Goal: Task Accomplishment & Management: Manage account settings

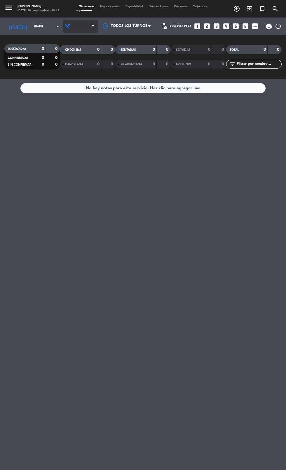
click at [80, 31] on span "Almuerzo" at bounding box center [80, 26] width 35 height 13
click at [80, 67] on div "menu [PERSON_NAME][DATE] 20. septiembre - 18:48 Mis reservas Mapa de mesas Disp…" at bounding box center [143, 39] width 286 height 79
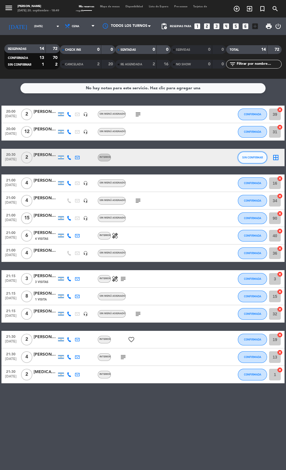
click at [252, 157] on span "SIN CONFIRMAR" at bounding box center [252, 157] width 21 height 3
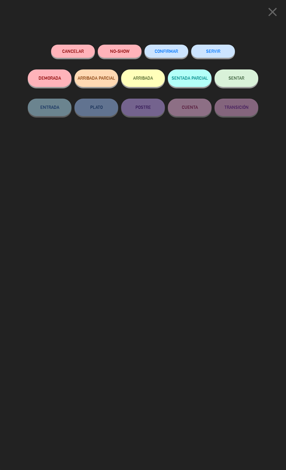
click at [165, 51] on span "CONFIRMAR" at bounding box center [165, 51] width 23 height 5
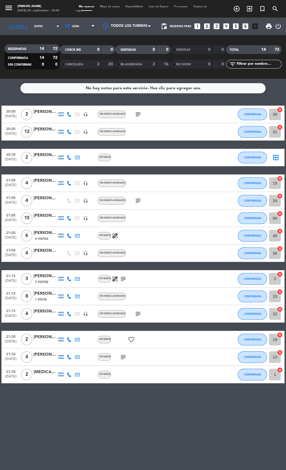
click at [277, 157] on icon "border_all" at bounding box center [275, 157] width 7 height 7
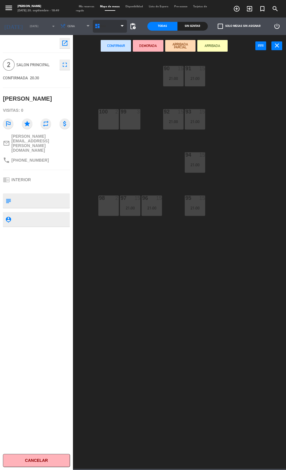
click at [113, 24] on span "BAR" at bounding box center [110, 26] width 34 height 13
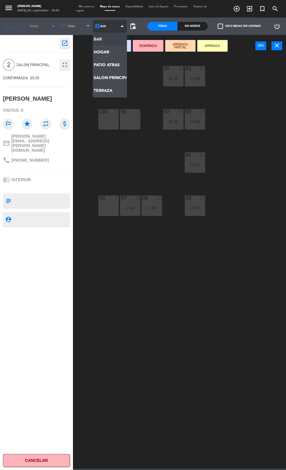
click at [113, 93] on ng-component "menu [PERSON_NAME][DATE] 20. septiembre - 18:49 Mis reservas Mapa de mesas Disp…" at bounding box center [143, 234] width 286 height 468
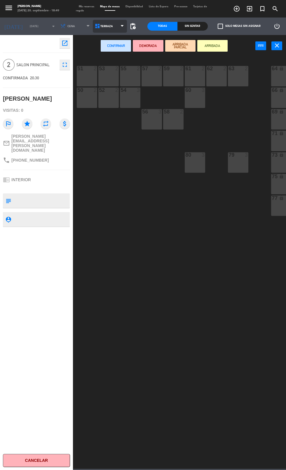
click at [113, 25] on span "TERRAZA" at bounding box center [110, 26] width 34 height 13
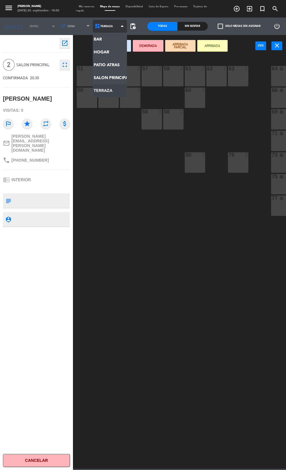
click at [113, 76] on ng-component "menu [PERSON_NAME][DATE] 20. septiembre - 18:50 Mis reservas Mapa de mesas Disp…" at bounding box center [143, 234] width 286 height 468
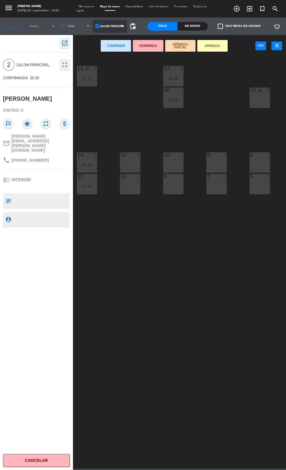
scroll to position [0, 118]
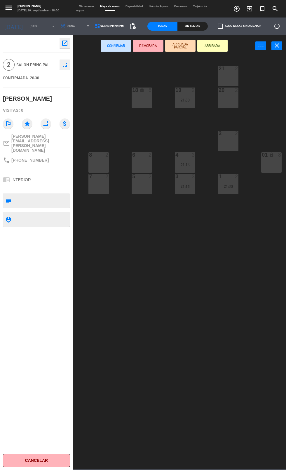
click at [230, 133] on div at bounding box center [228, 133] width 10 height 5
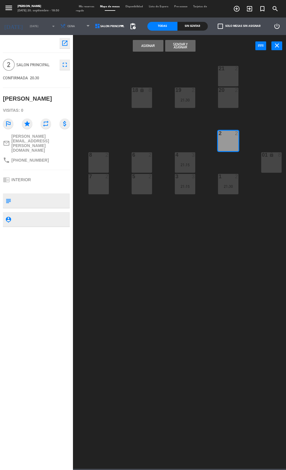
click at [148, 45] on button "Asignar" at bounding box center [148, 46] width 30 height 12
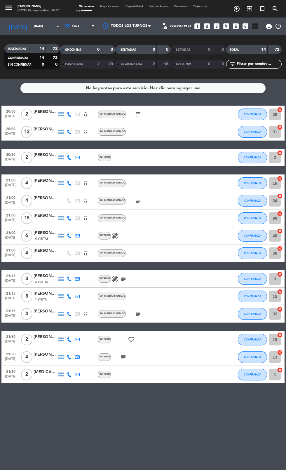
click at [178, 424] on div "No hay notas para este servicio. Haz clic para agregar una 20:00 [DATE] 2 [PERS…" at bounding box center [143, 274] width 286 height 391
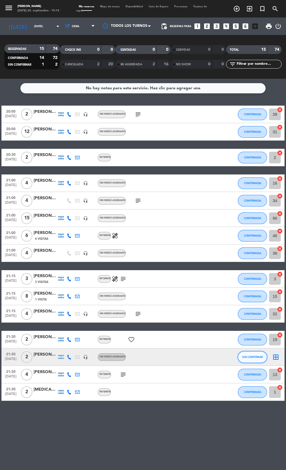
click at [256, 358] on button "SIN CONFIRMAR" at bounding box center [252, 357] width 29 height 12
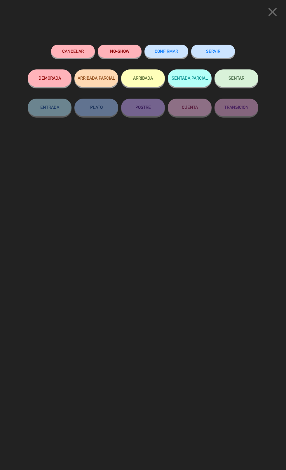
click at [168, 51] on span "CONFIRMAR" at bounding box center [165, 51] width 23 height 5
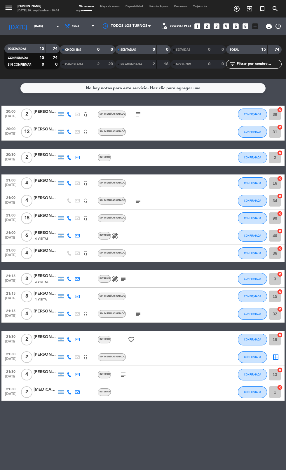
click at [278, 358] on icon "border_all" at bounding box center [275, 356] width 7 height 7
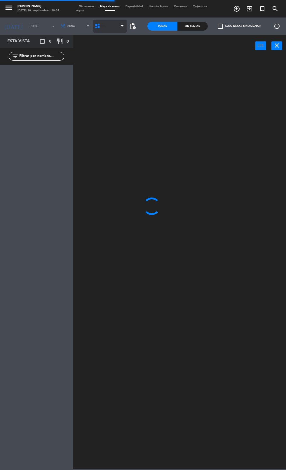
click at [109, 25] on span "BAR" at bounding box center [110, 26] width 34 height 13
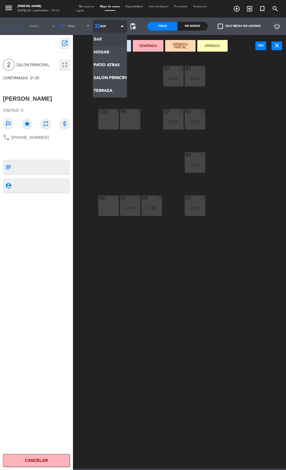
click at [109, 52] on ng-component "menu [PERSON_NAME][DATE] 20. septiembre - 19:14 Mis reservas Mapa de mesas Disp…" at bounding box center [143, 234] width 286 height 468
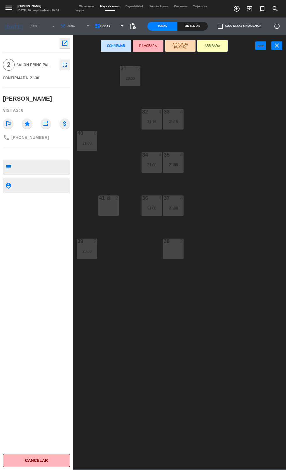
click at [178, 254] on div "38 2" at bounding box center [173, 248] width 20 height 20
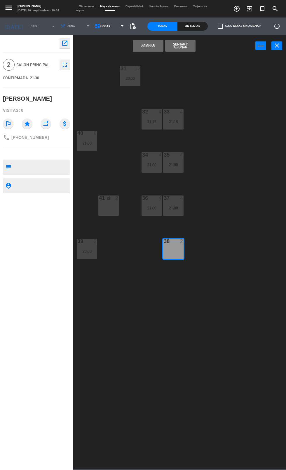
click at [149, 46] on button "Asignar" at bounding box center [148, 46] width 30 height 12
